Goal: Information Seeking & Learning: Learn about a topic

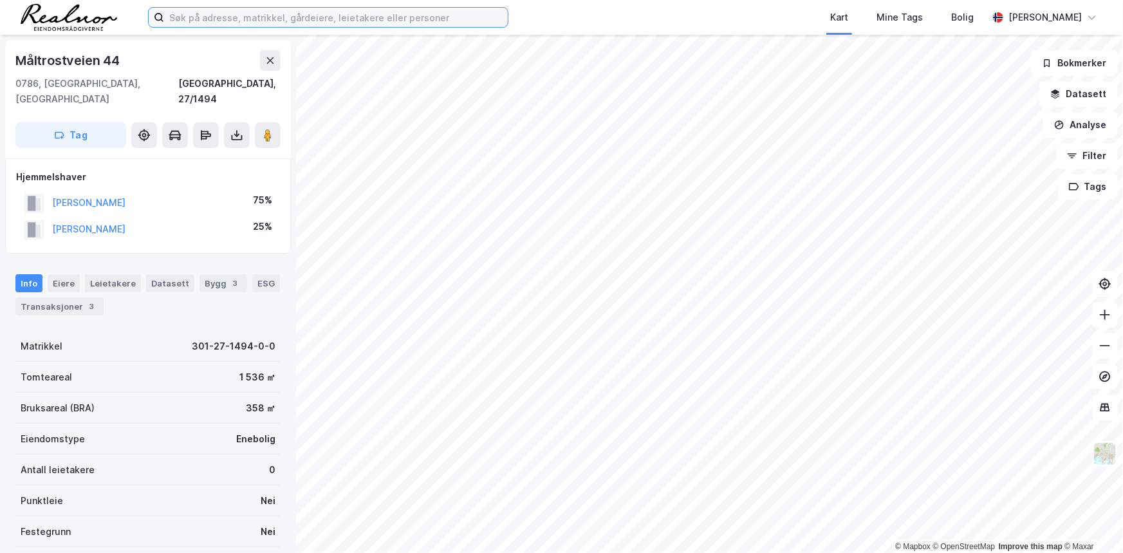
click at [238, 15] on input at bounding box center [336, 17] width 344 height 19
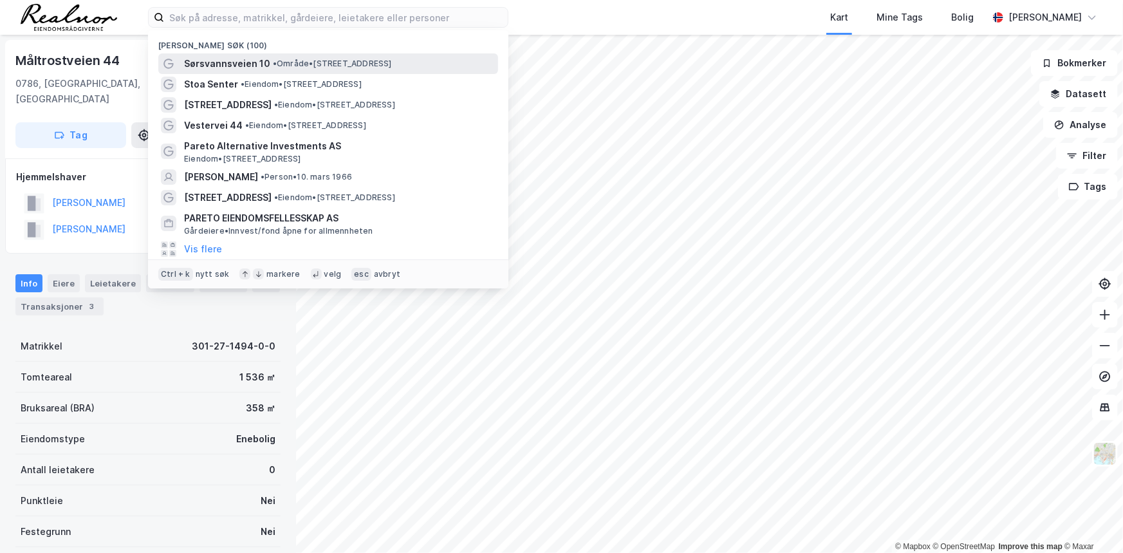
click at [222, 58] on span "Sørsvannsveien 10" at bounding box center [227, 63] width 86 height 15
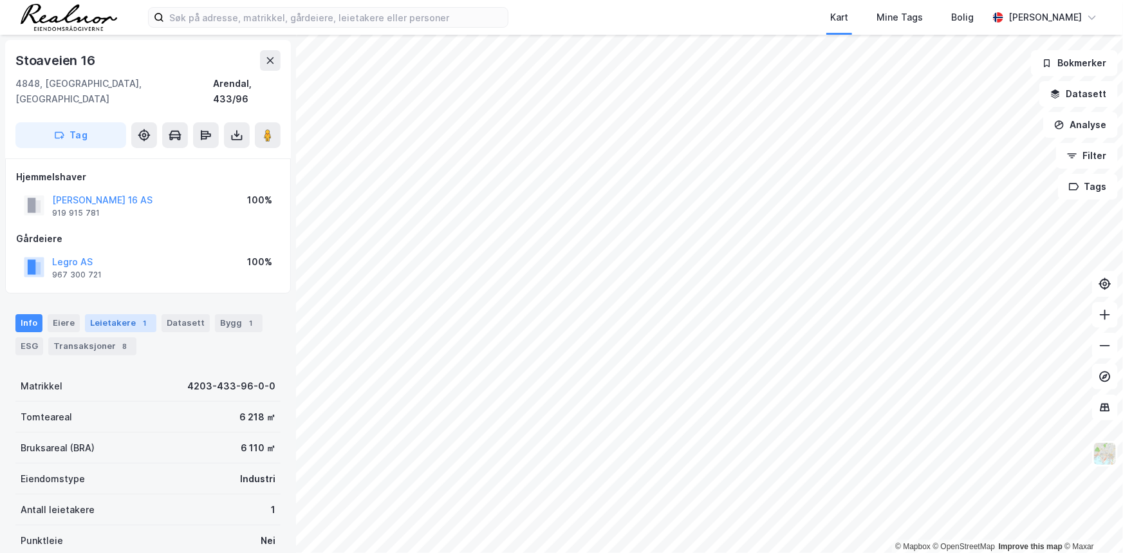
click at [127, 314] on div "Leietakere 1" at bounding box center [120, 323] width 71 height 18
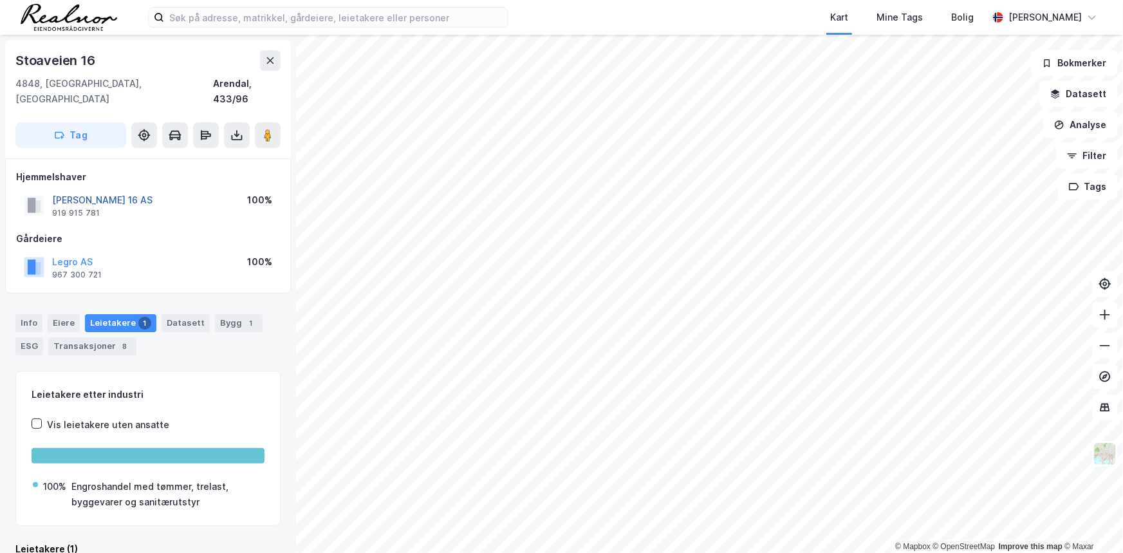
click at [0, 0] on button "JAGRO STOAVEIEN 16 AS" at bounding box center [0, 0] width 0 height 0
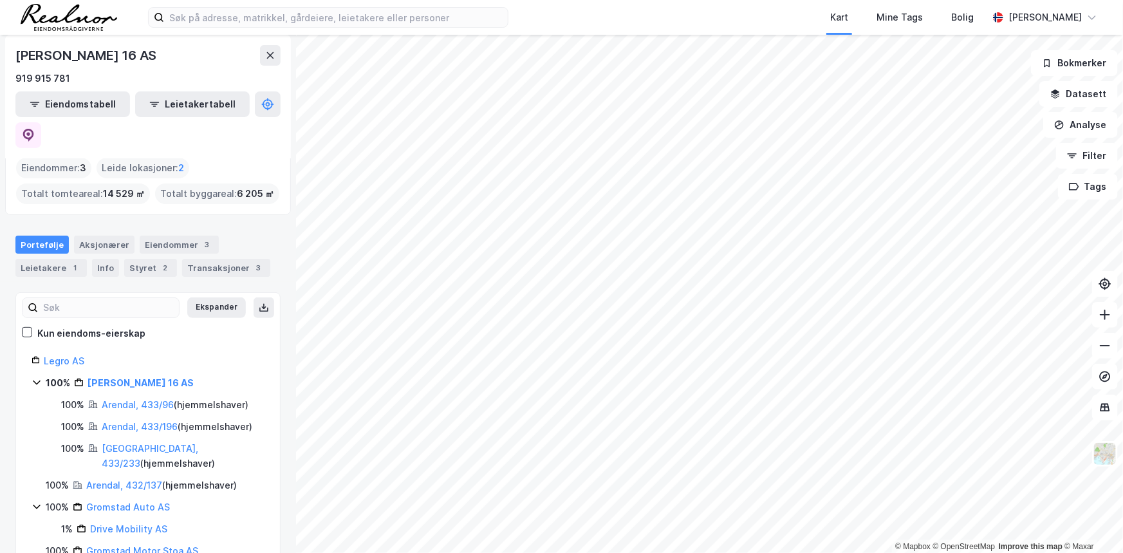
scroll to position [116, 0]
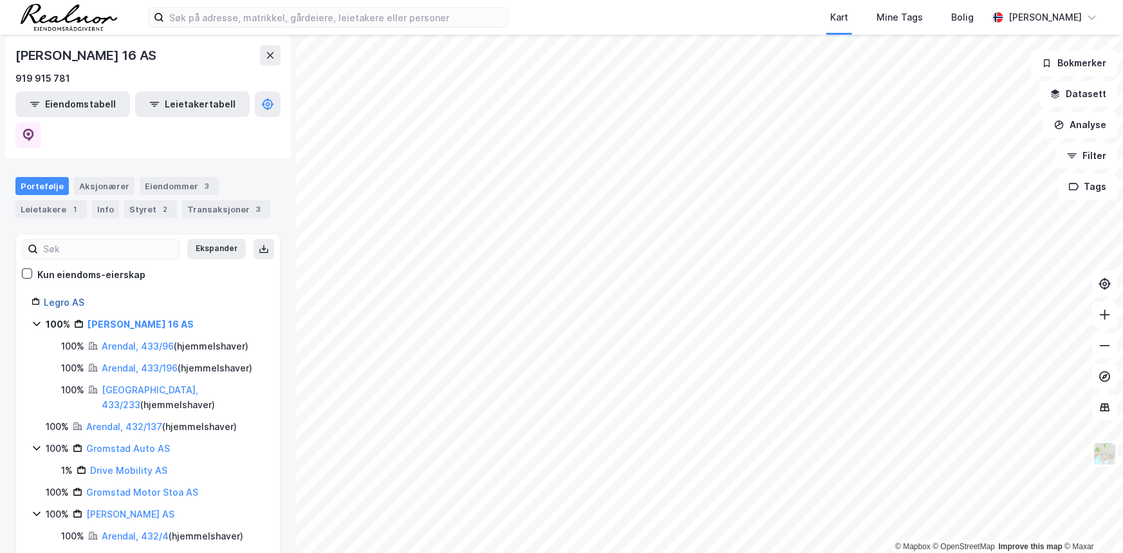
click at [75, 297] on link "Legro AS" at bounding box center [64, 302] width 41 height 11
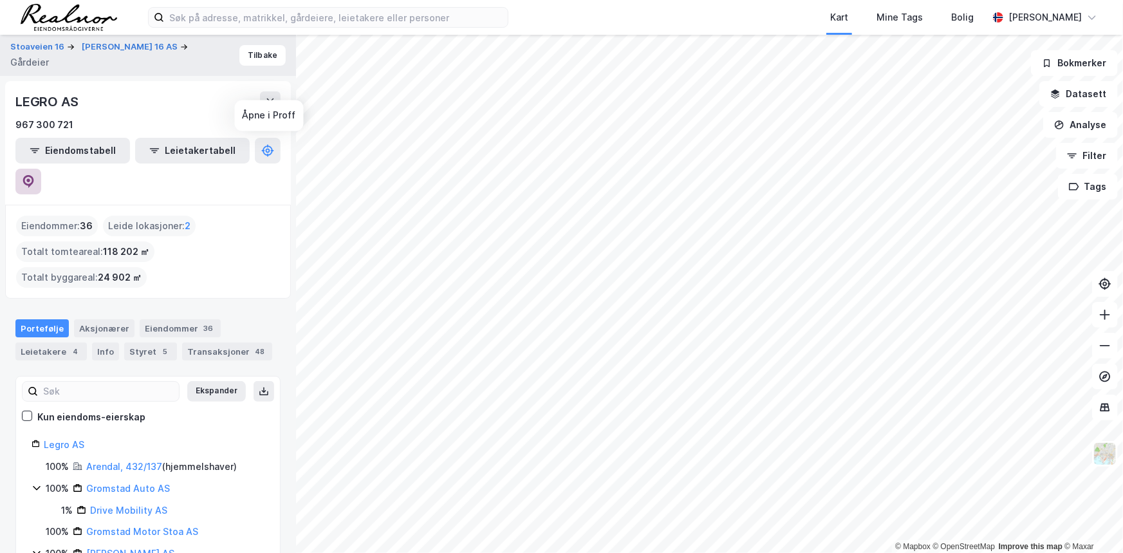
click at [34, 175] on icon at bounding box center [28, 181] width 11 height 13
